Goal: Transaction & Acquisition: Subscribe to service/newsletter

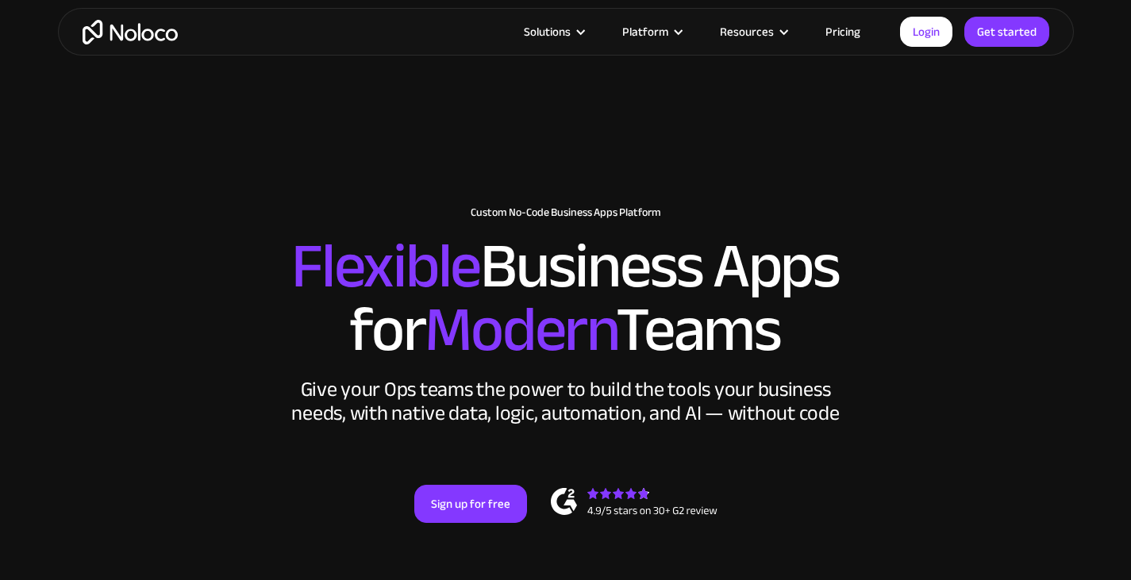
scroll to position [114, 0]
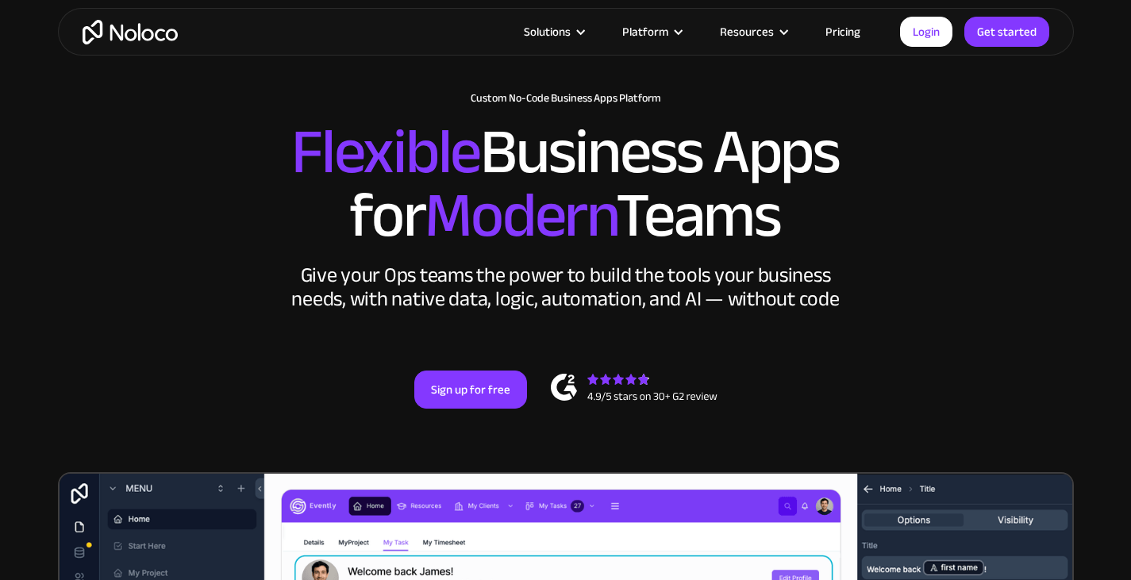
drag, startPoint x: 0, startPoint y: 0, endPoint x: 340, endPoint y: 205, distance: 396.5
click at [340, 205] on h2 "Flexible Business Apps for Modern Teams" at bounding box center [566, 184] width 984 height 127
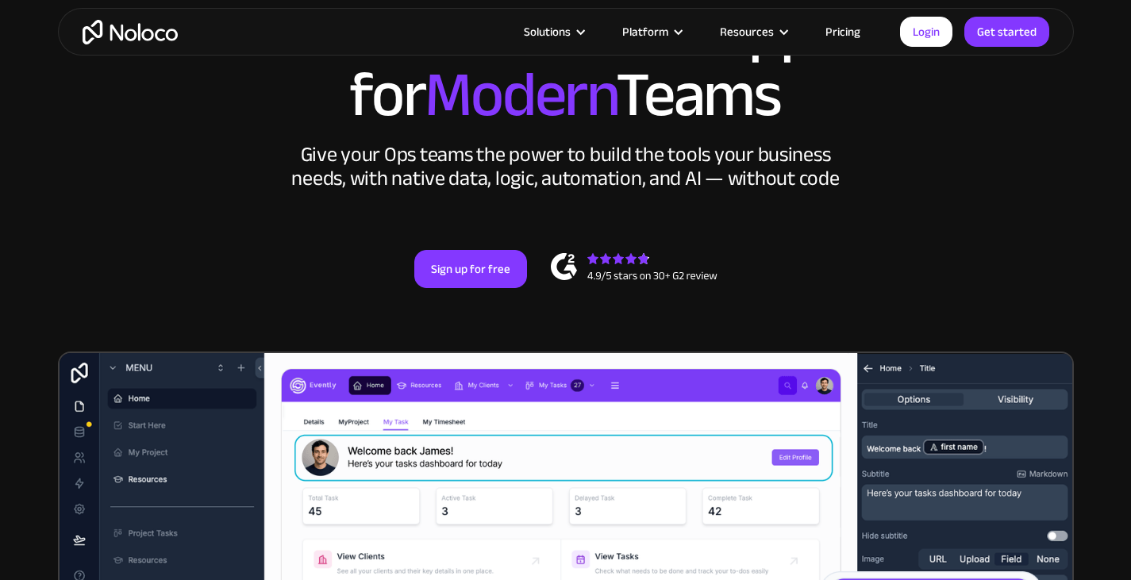
click at [286, 250] on div "Sign up for free" at bounding box center [566, 269] width 984 height 38
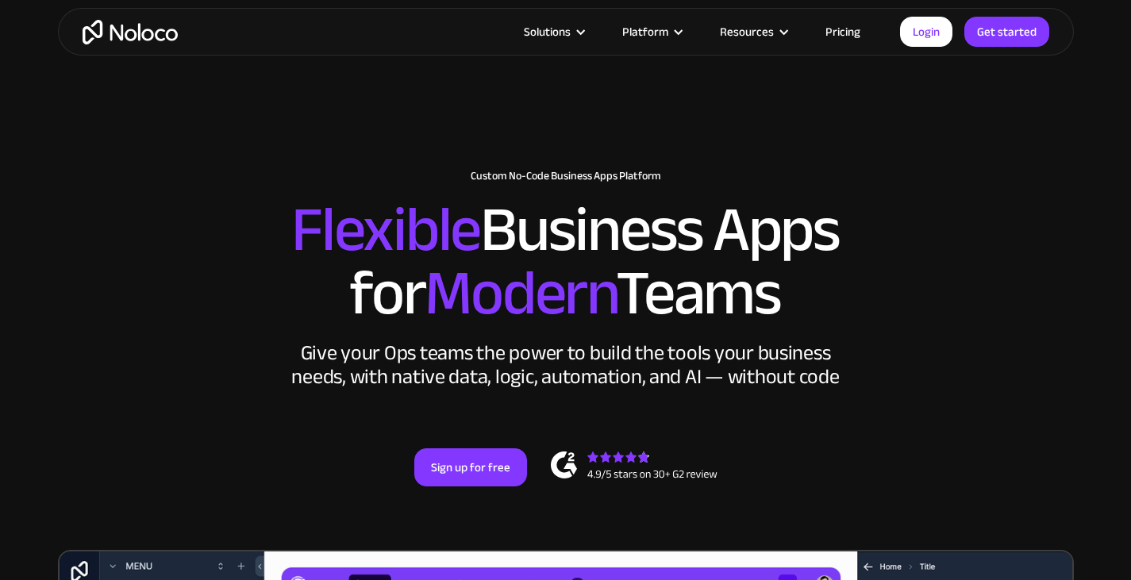
scroll to position [35, 0]
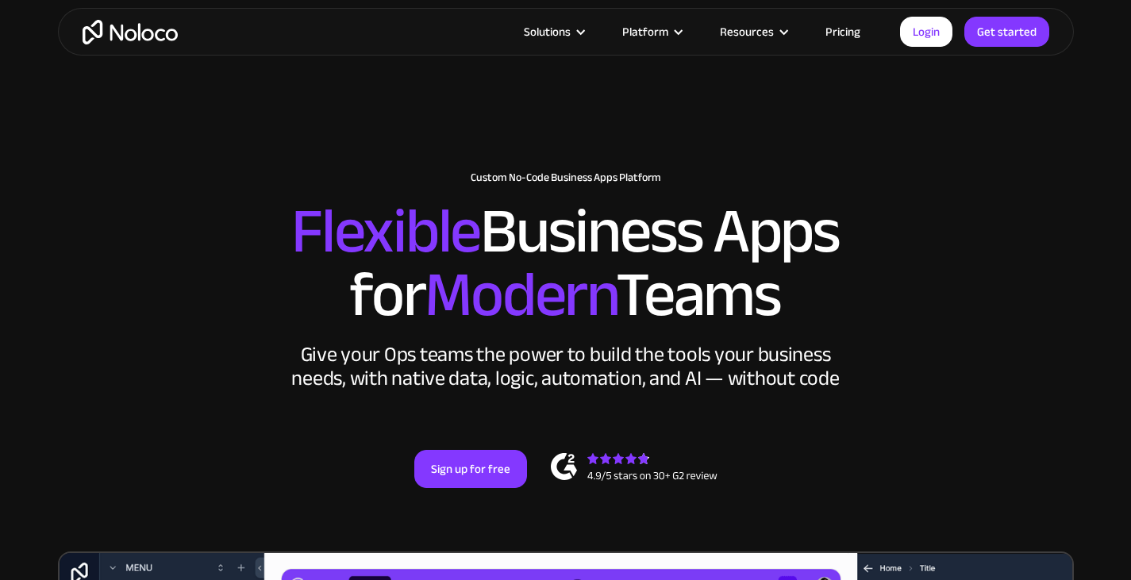
click at [850, 33] on link "Pricing" at bounding box center [842, 31] width 75 height 21
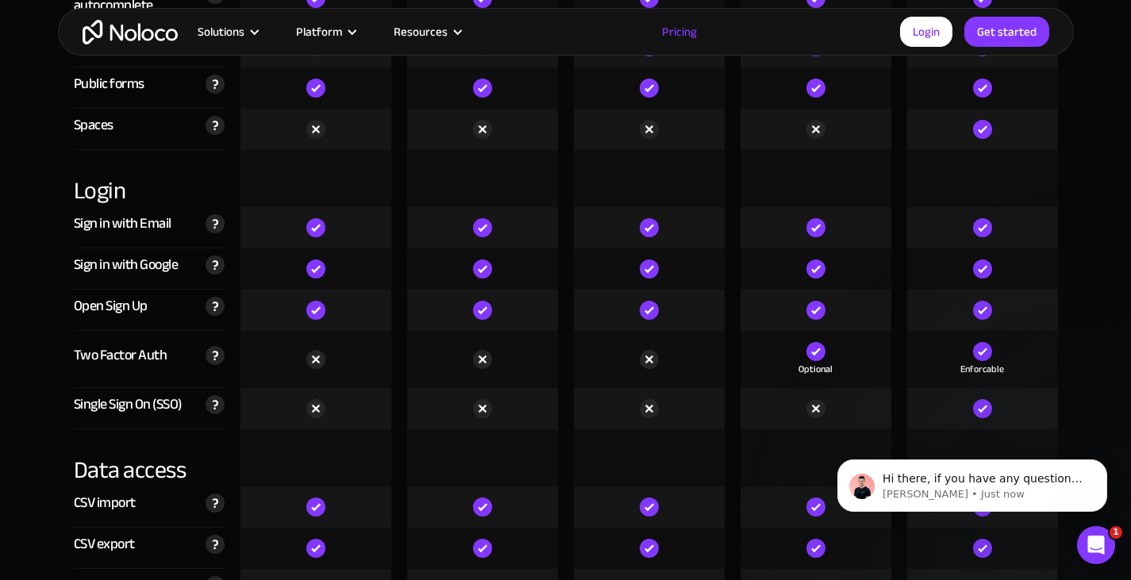
scroll to position [5180, 0]
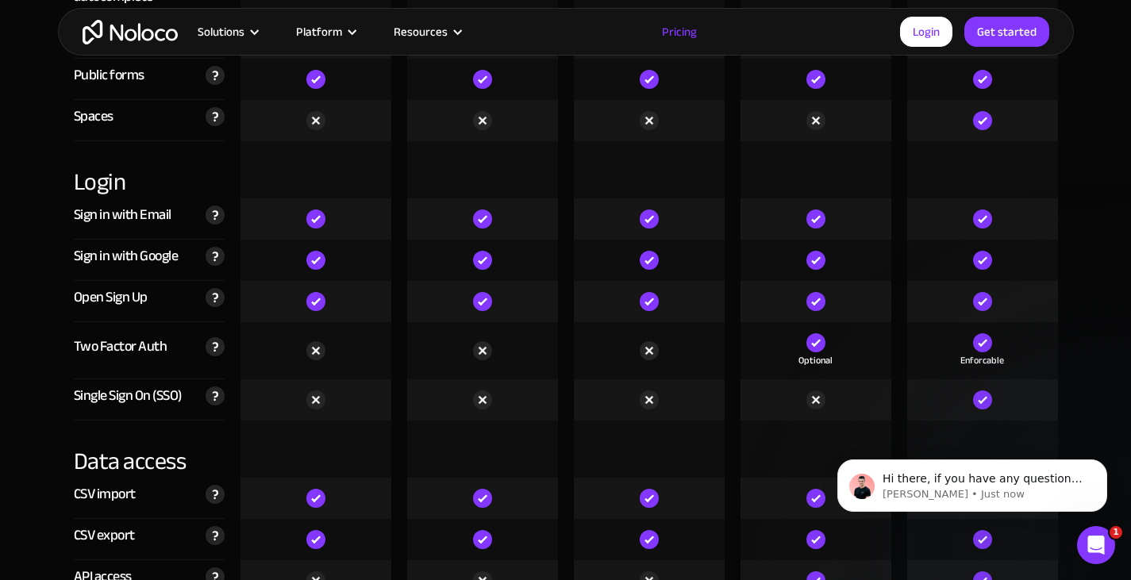
click at [125, 38] on img "home" at bounding box center [130, 32] width 95 height 25
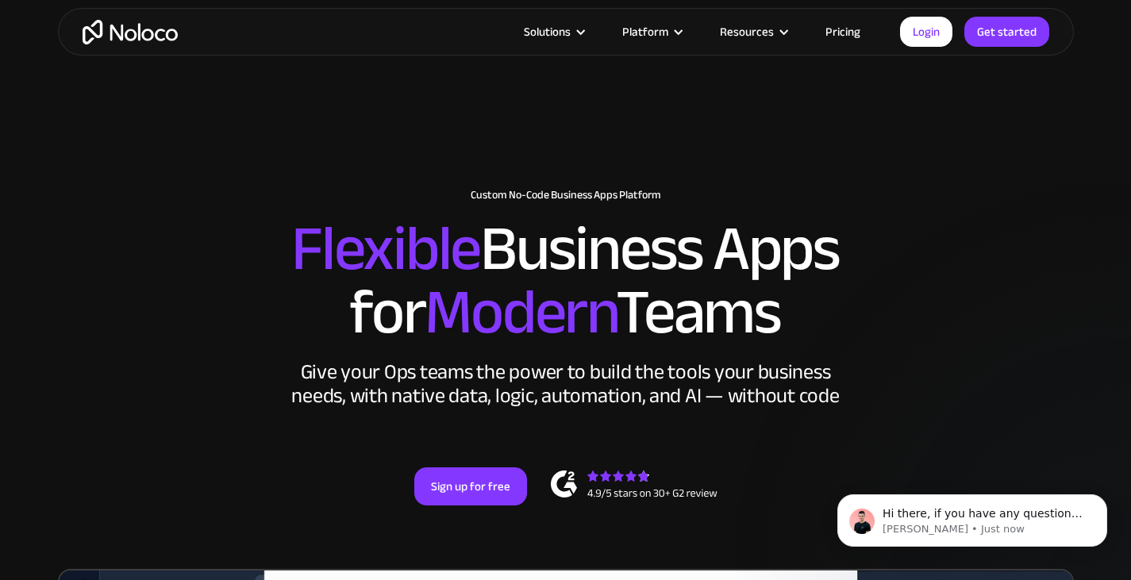
scroll to position [18, 0]
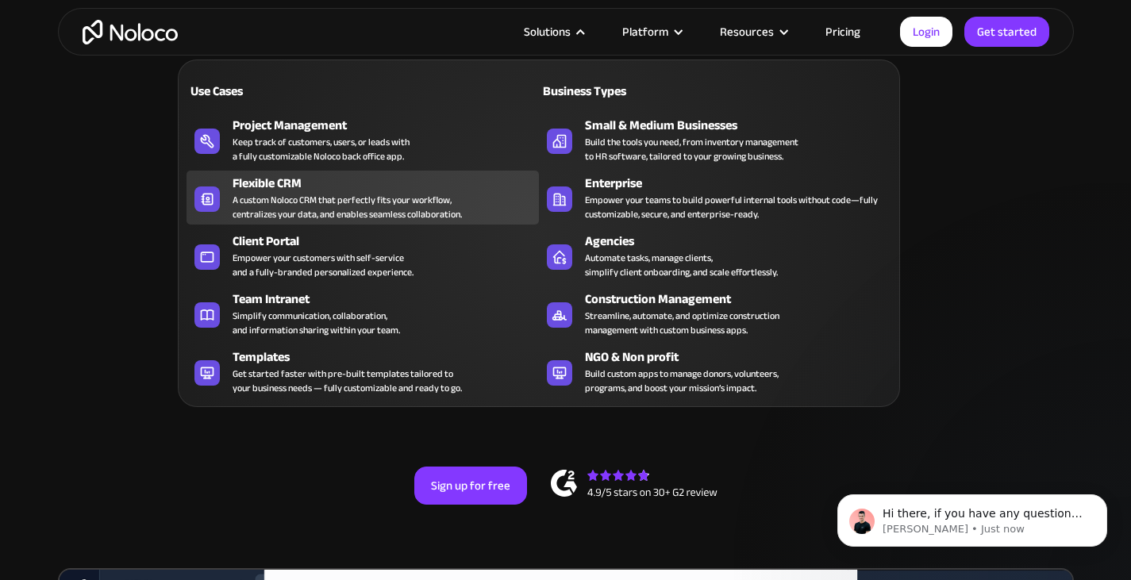
click at [285, 184] on div "Flexible CRM" at bounding box center [388, 183] width 313 height 19
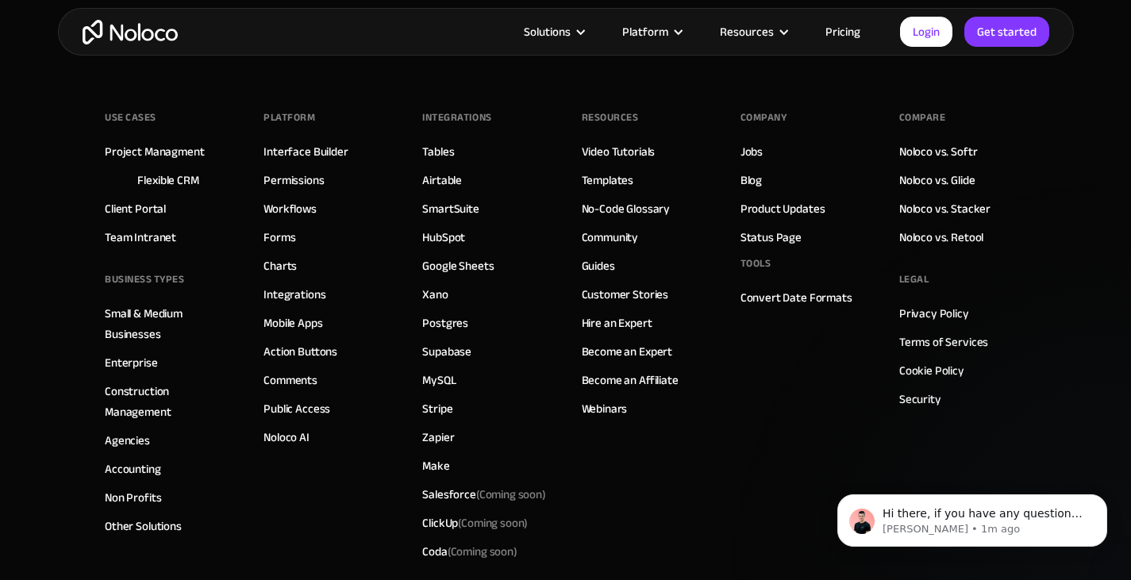
scroll to position [7132, 0]
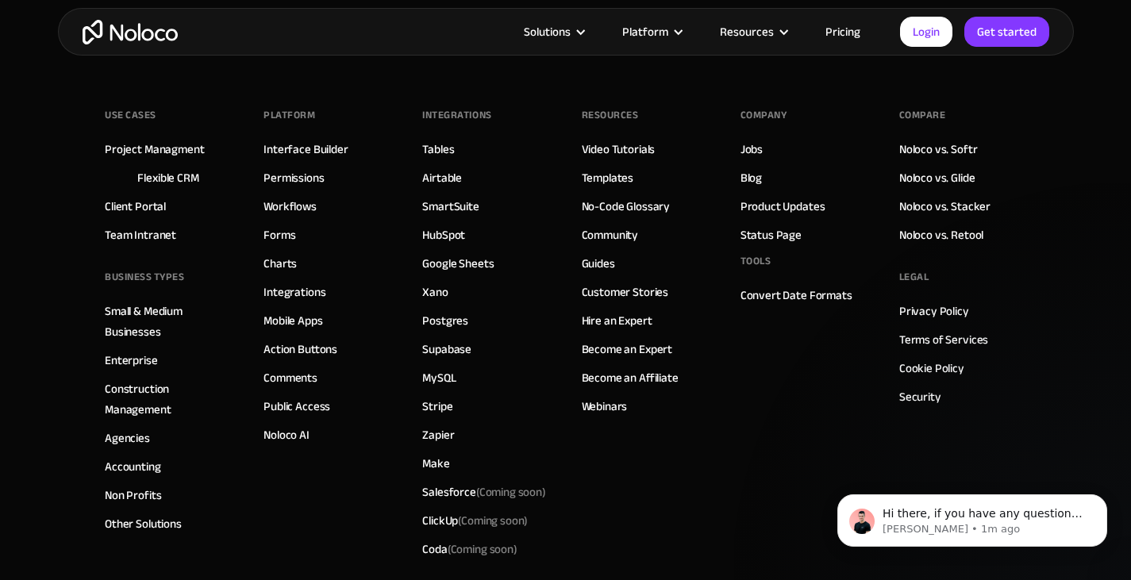
click at [120, 29] on img "home" at bounding box center [130, 32] width 95 height 25
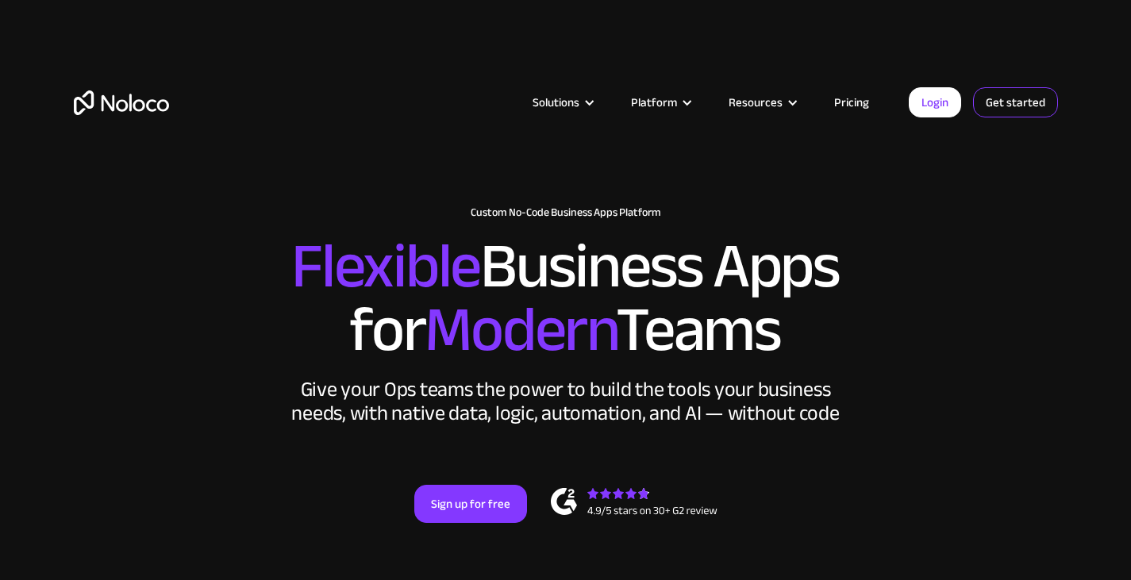
click at [988, 98] on link "Get started" at bounding box center [1015, 102] width 85 height 30
